Goal: Task Accomplishment & Management: Use online tool/utility

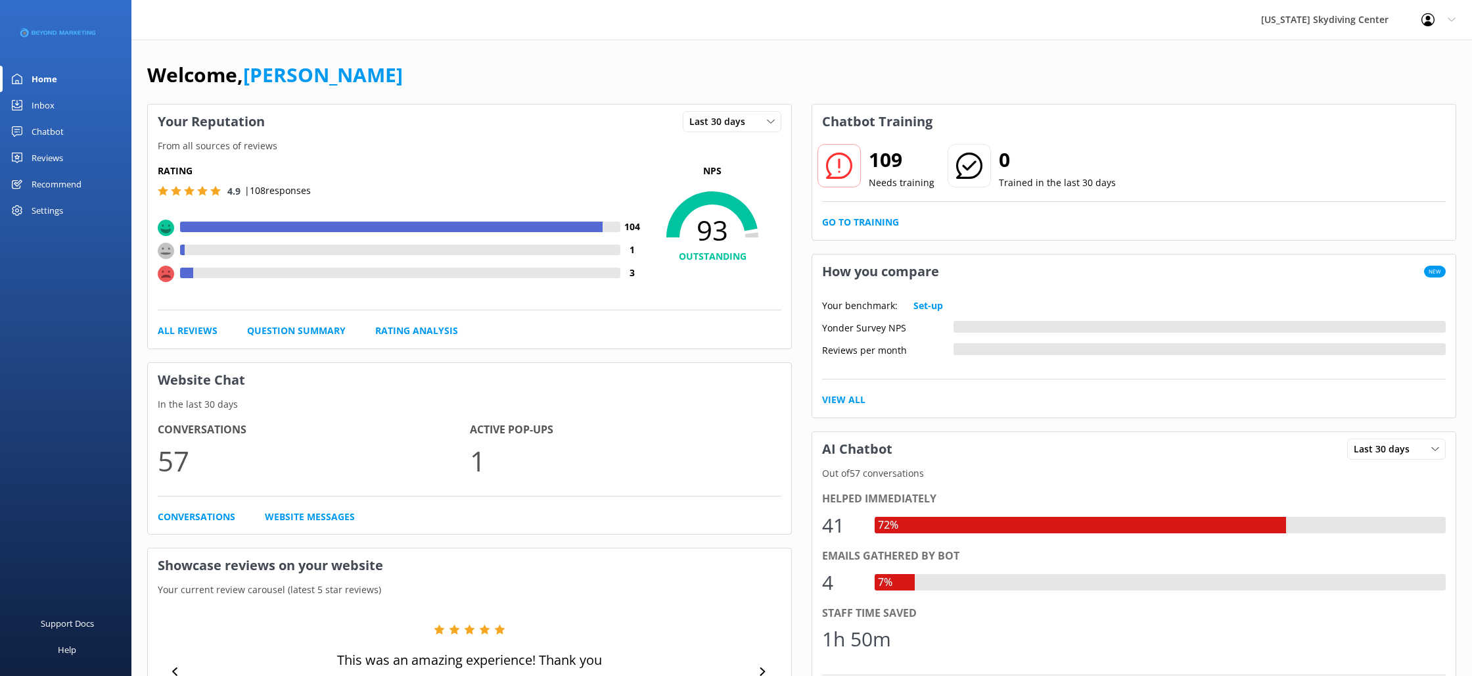
click at [60, 109] on link "Inbox" at bounding box center [65, 105] width 131 height 26
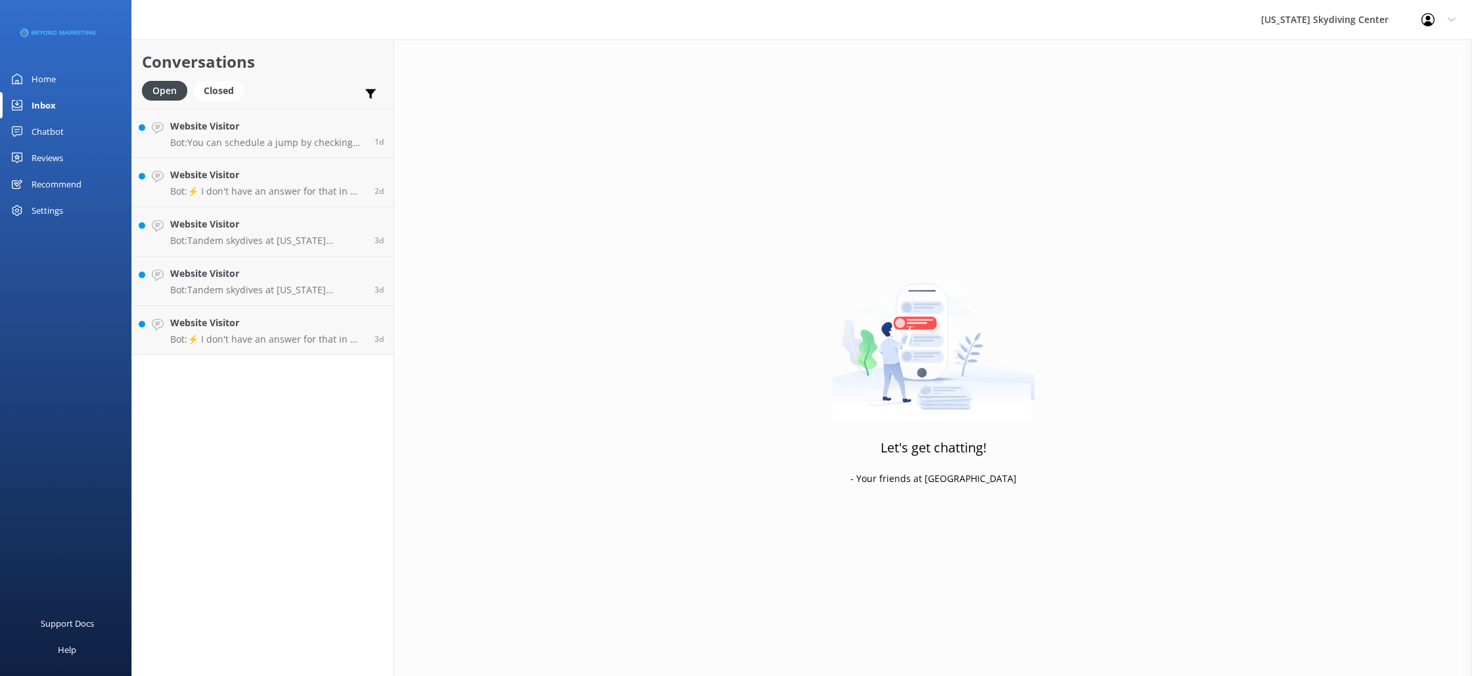
drag, startPoint x: 62, startPoint y: 127, endPoint x: 65, endPoint y: 149, distance: 21.9
click at [62, 127] on div "Chatbot" at bounding box center [48, 131] width 32 height 26
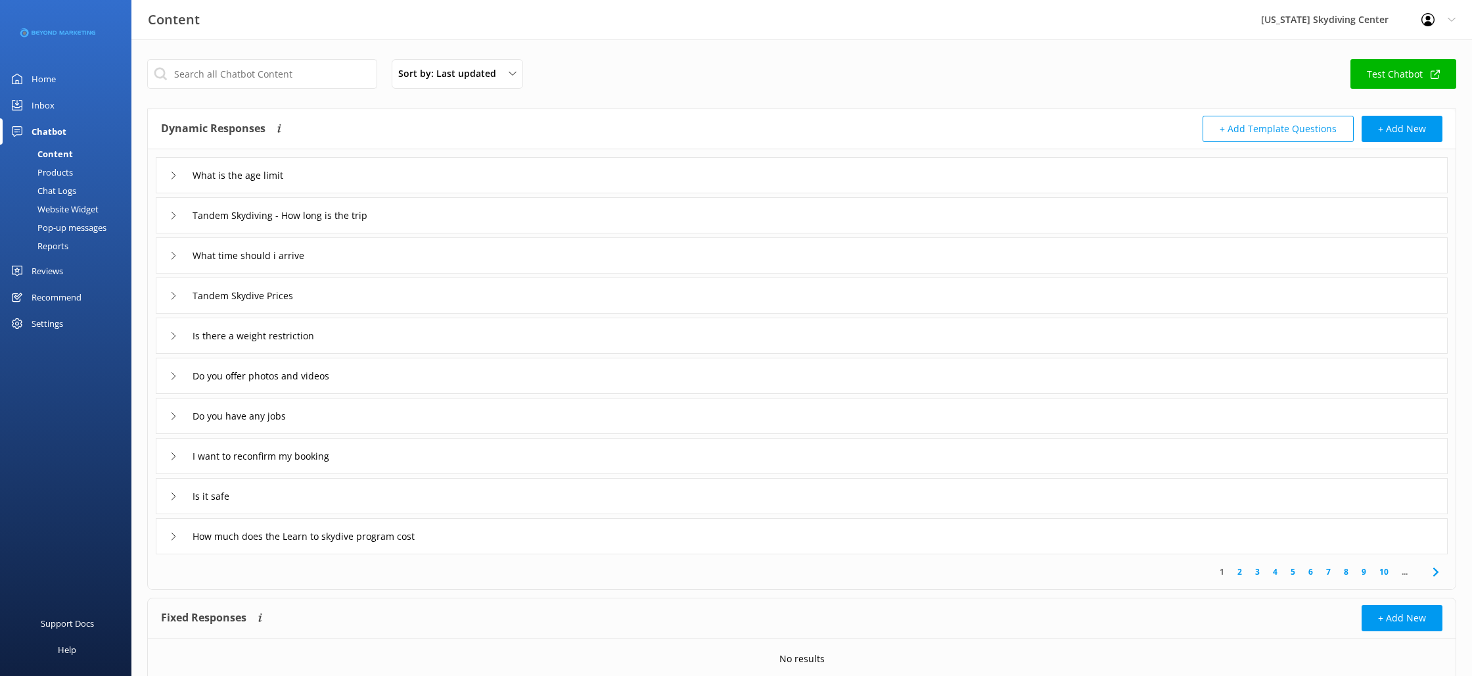
click at [47, 282] on div "Reviews" at bounding box center [48, 271] width 32 height 26
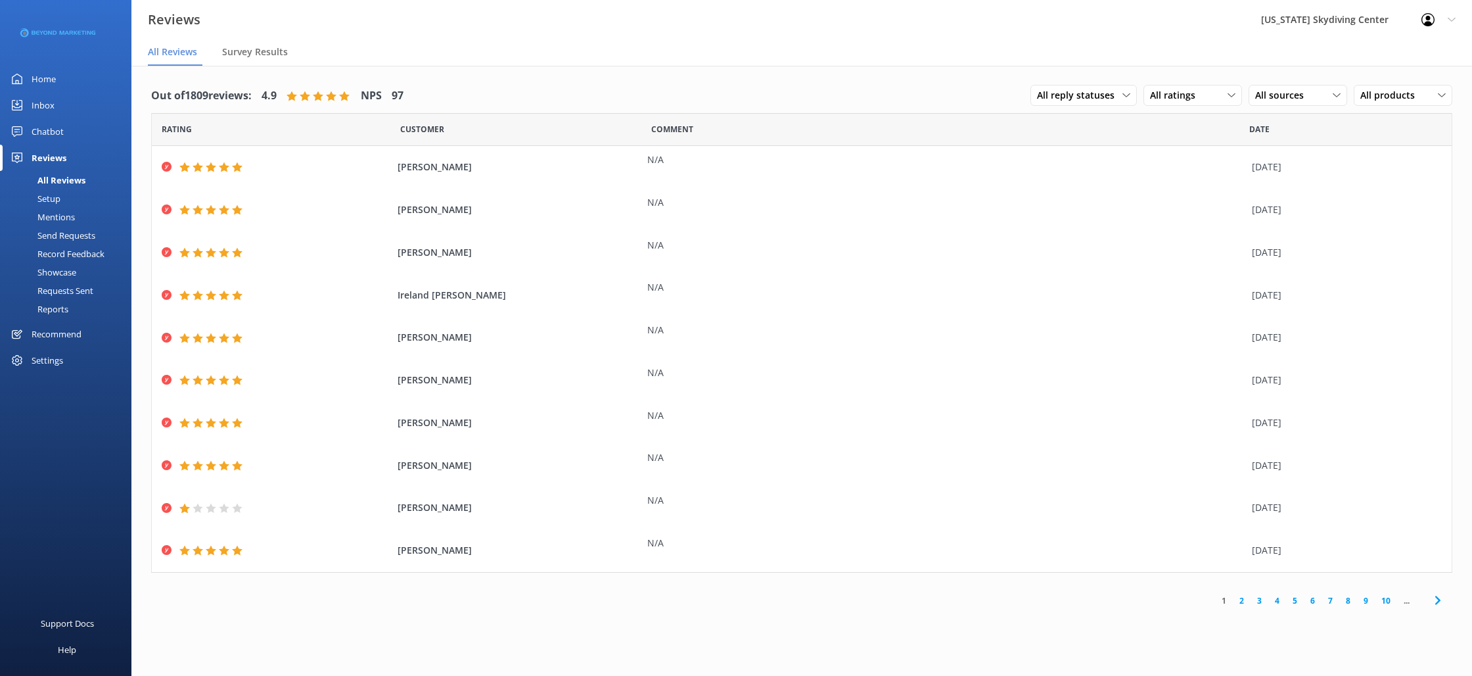
click at [49, 232] on div "Send Requests" at bounding box center [51, 235] width 87 height 18
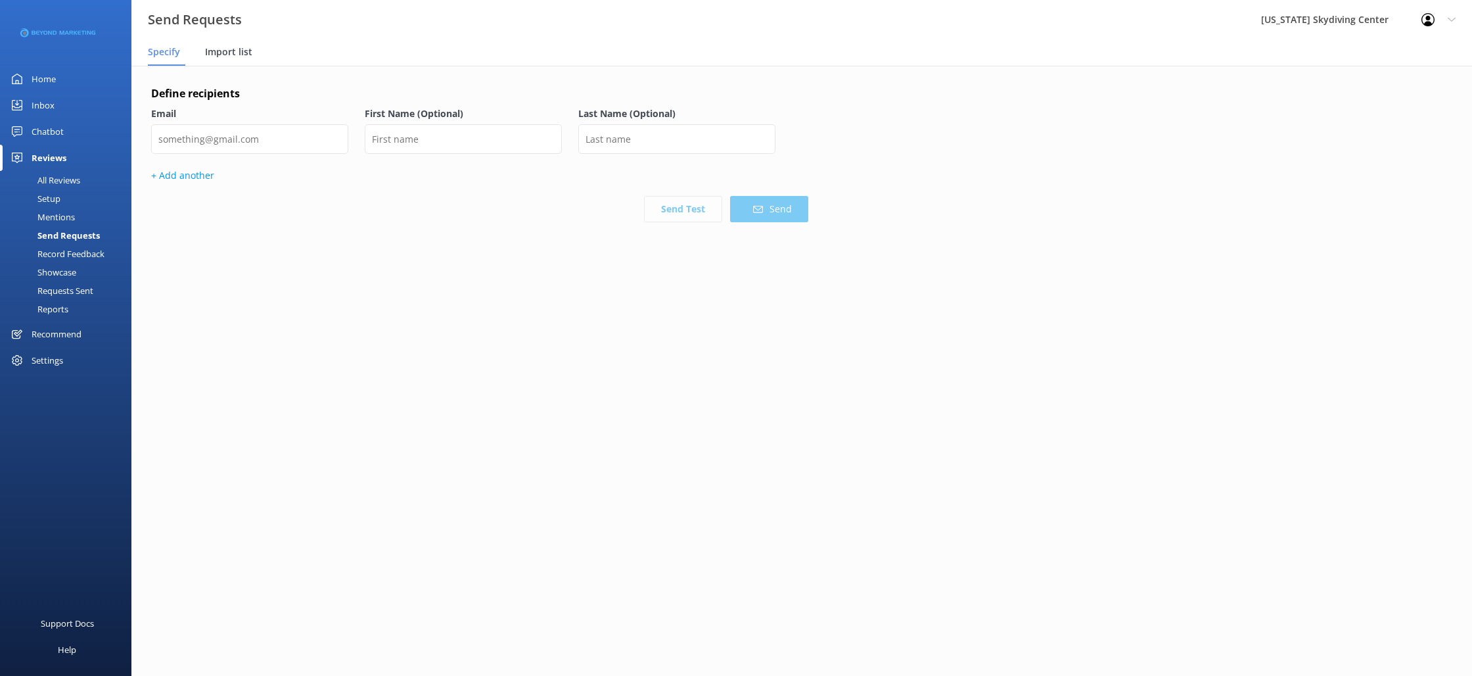
click at [242, 49] on span "Import list" at bounding box center [228, 51] width 47 height 13
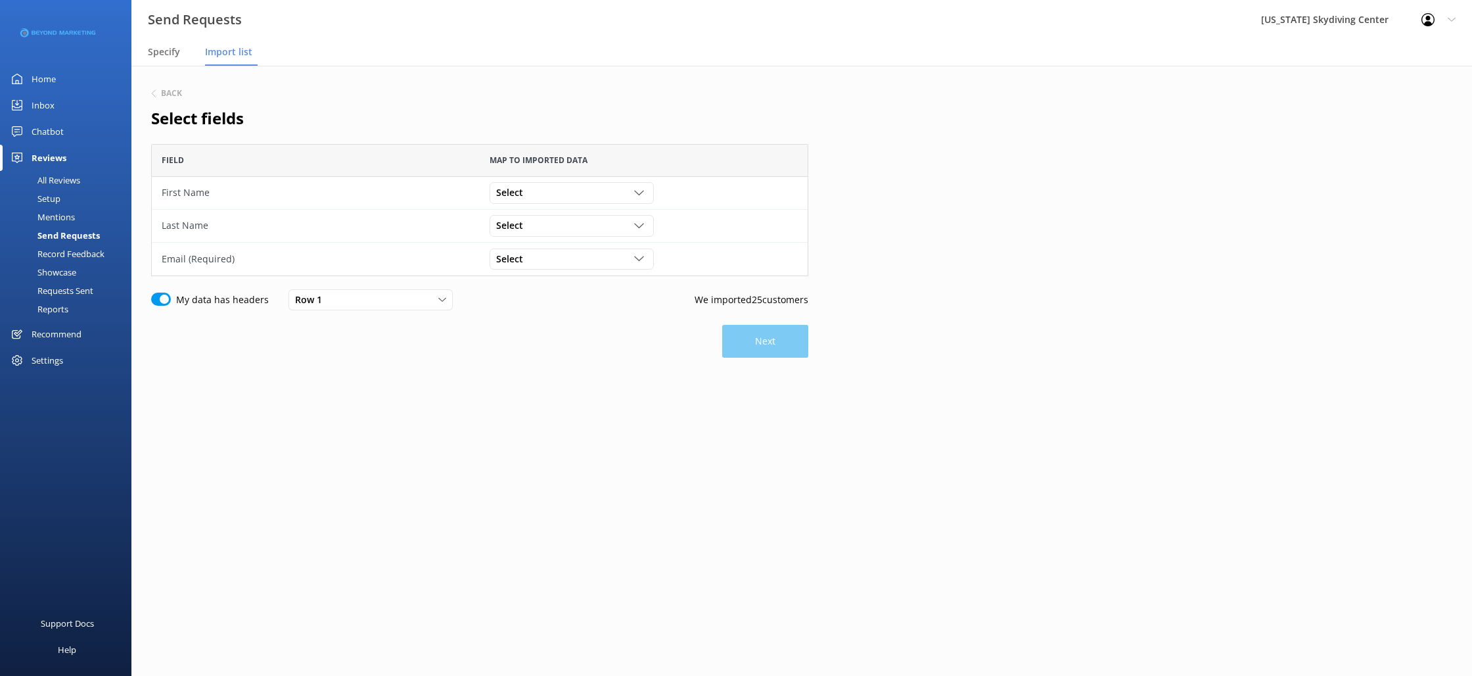
scroll to position [132, 657]
click at [538, 192] on div "Select" at bounding box center [572, 192] width 158 height 14
click at [554, 242] on link "First Name" at bounding box center [571, 246] width 162 height 26
click at [548, 236] on div "Select Customer Id First Name Last Name Email Gender Age Weight Day of birth Ad…" at bounding box center [572, 225] width 164 height 21
click at [548, 300] on link "Last Name" at bounding box center [571, 306] width 162 height 26
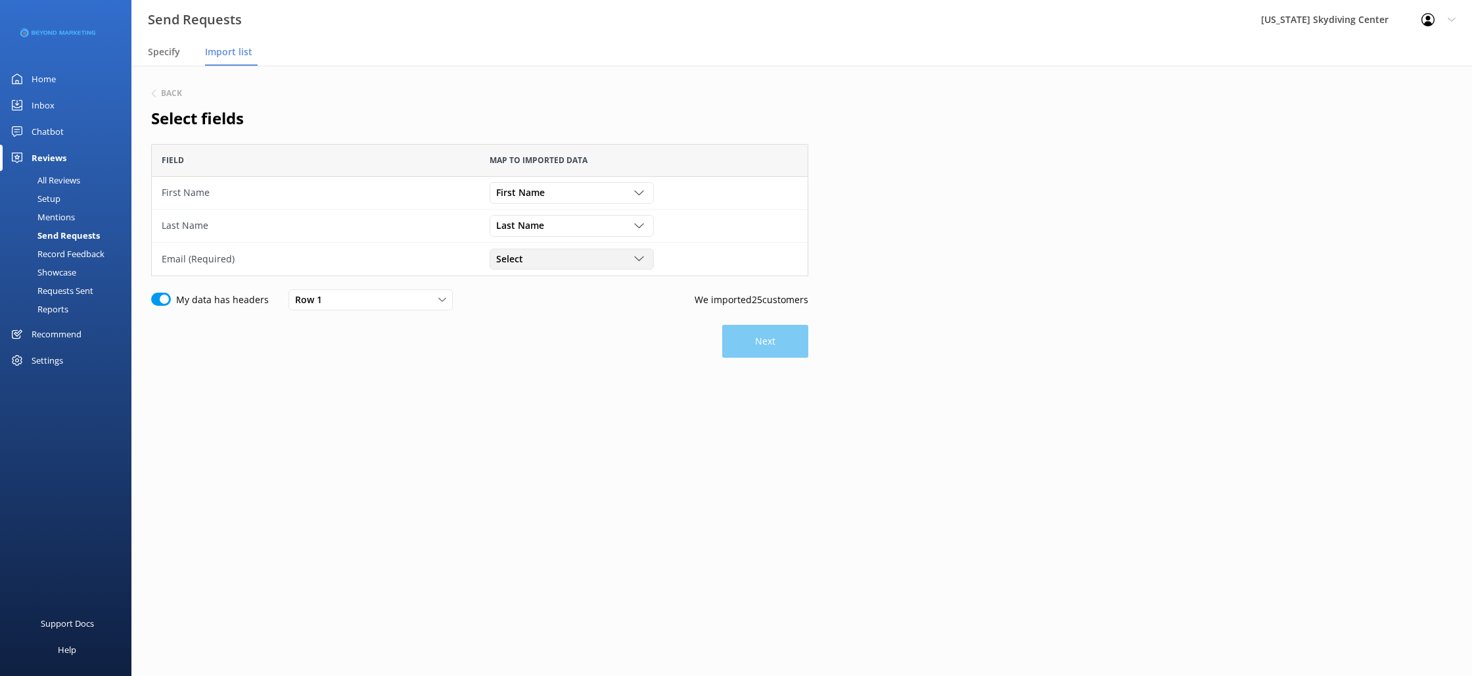
click at [534, 265] on div "Select" at bounding box center [572, 259] width 158 height 14
click at [542, 358] on link "Email" at bounding box center [571, 365] width 162 height 26
click at [743, 339] on button "Next" at bounding box center [765, 341] width 86 height 33
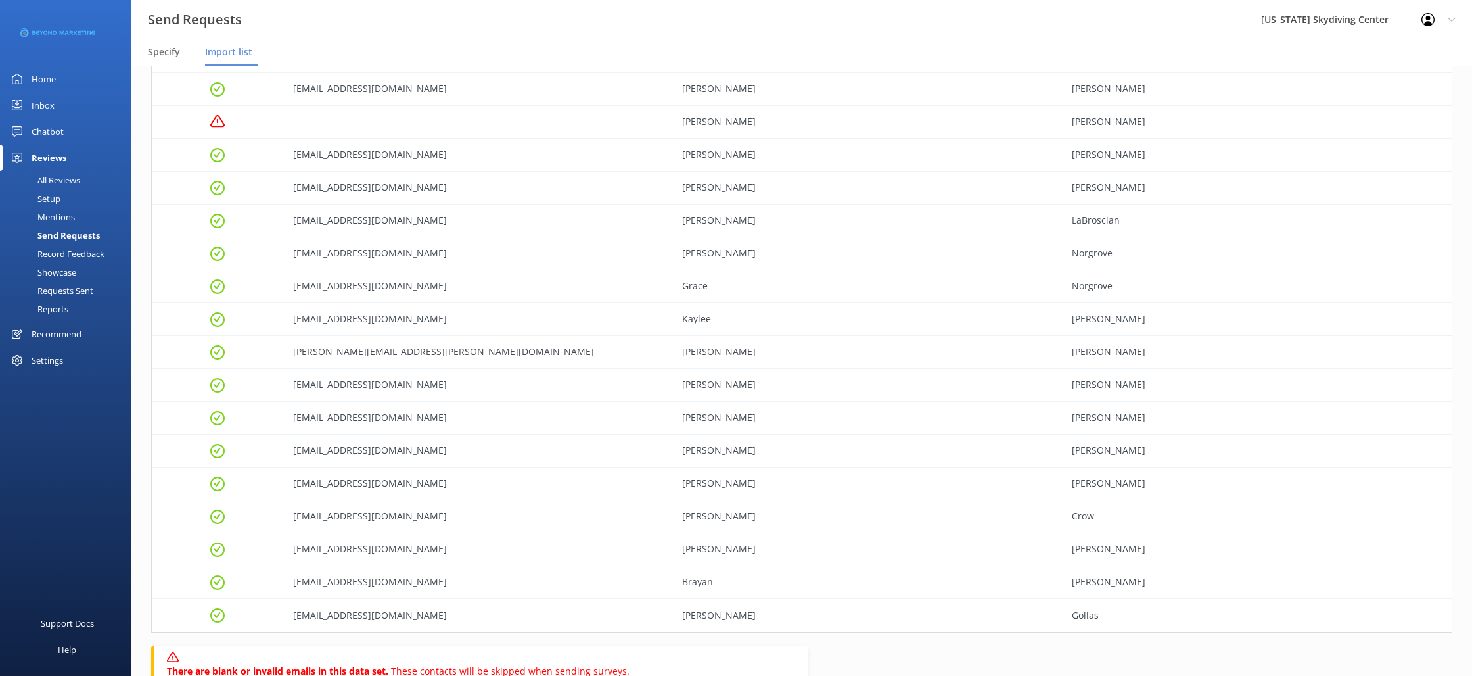
scroll to position [488, 0]
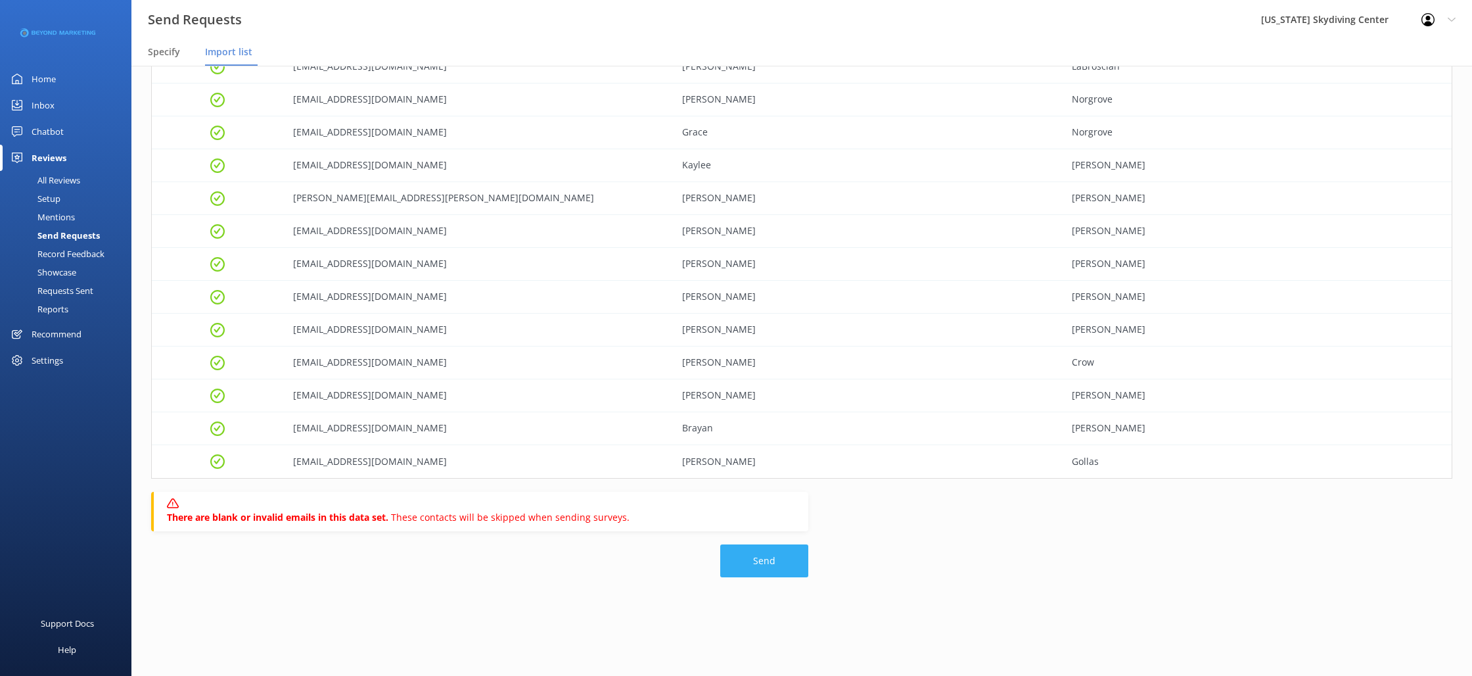
click at [751, 566] on button "Send" at bounding box center [764, 560] width 88 height 33
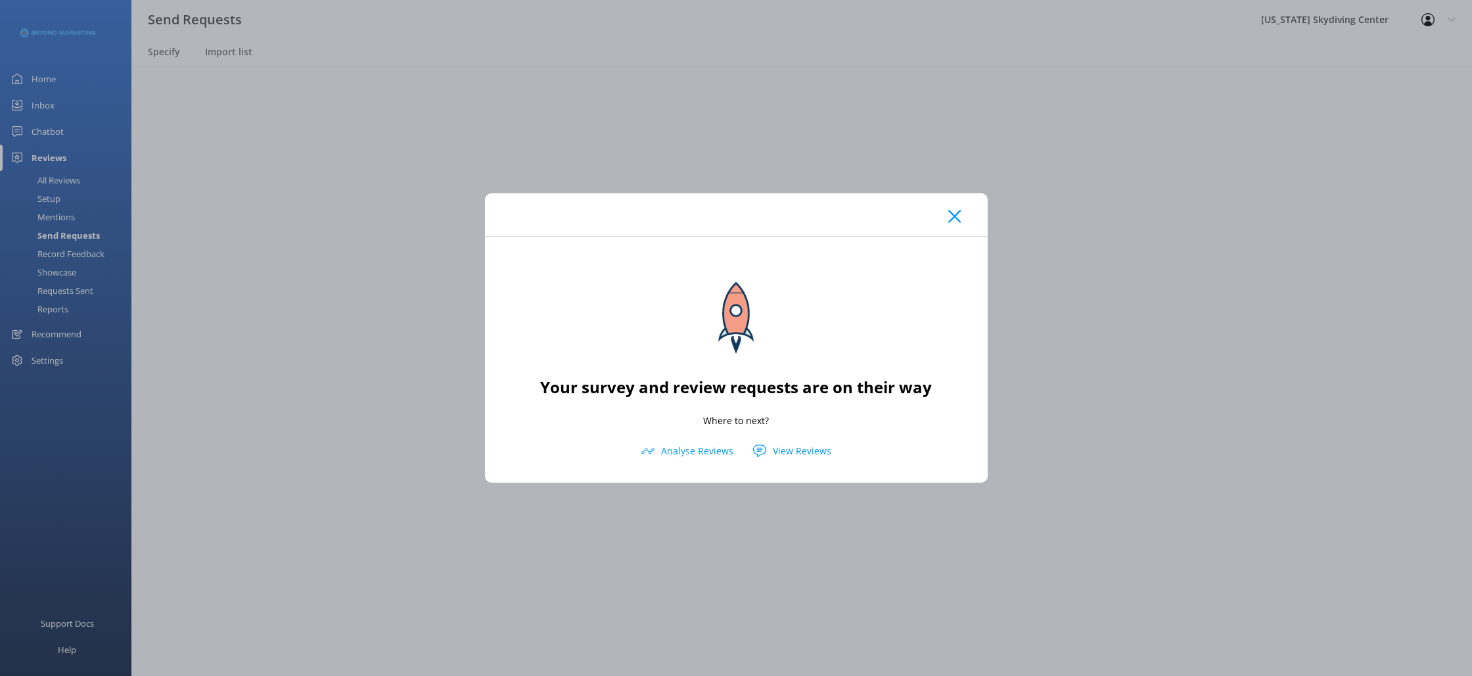
click at [949, 222] on use at bounding box center [955, 216] width 12 height 12
